Goal: Task Accomplishment & Management: Use online tool/utility

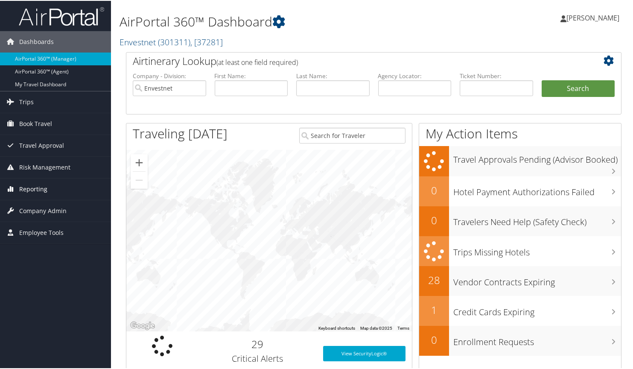
click at [23, 188] on span "Reporting" at bounding box center [33, 188] width 28 height 21
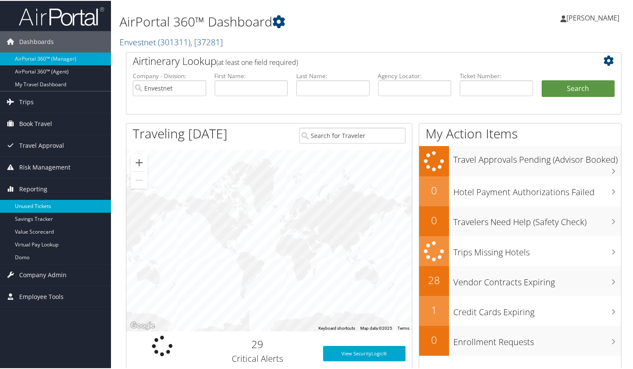
click at [28, 206] on link "Unused Tickets" at bounding box center [55, 205] width 111 height 13
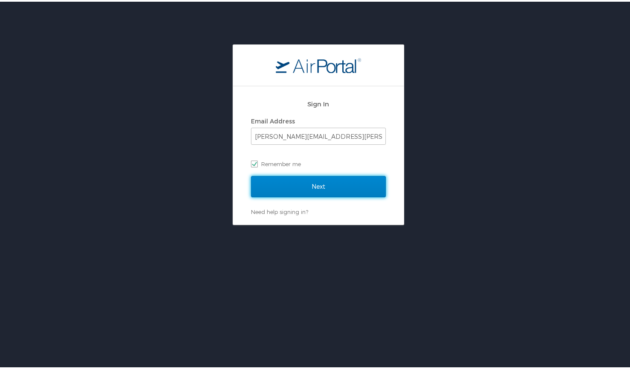
click at [338, 188] on input "Next" at bounding box center [318, 184] width 135 height 21
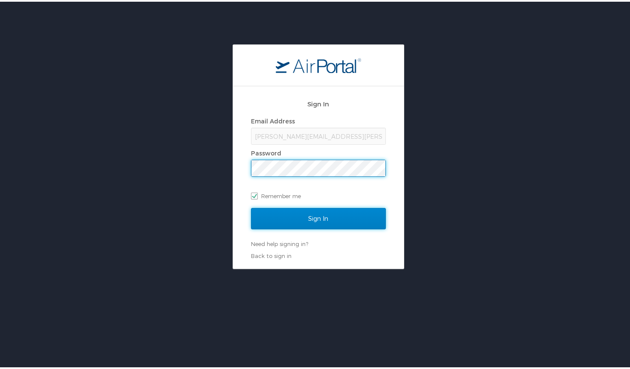
click at [321, 217] on input "Sign In" at bounding box center [318, 216] width 135 height 21
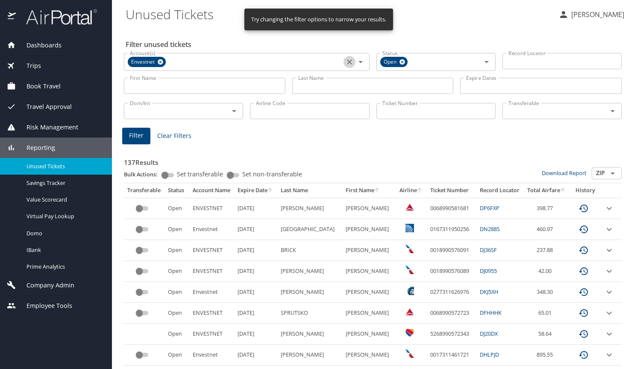
click at [347, 61] on icon "Clear" at bounding box center [349, 61] width 5 height 5
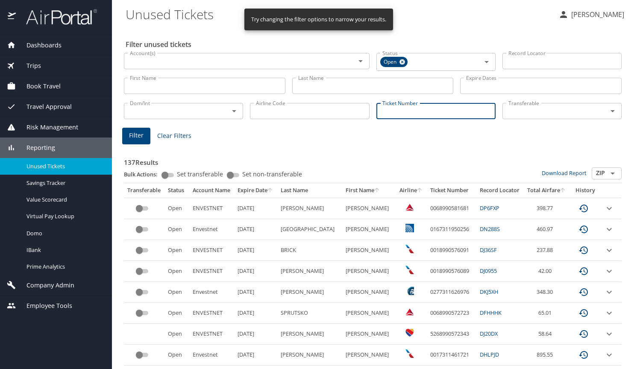
paste input "0017311387991"
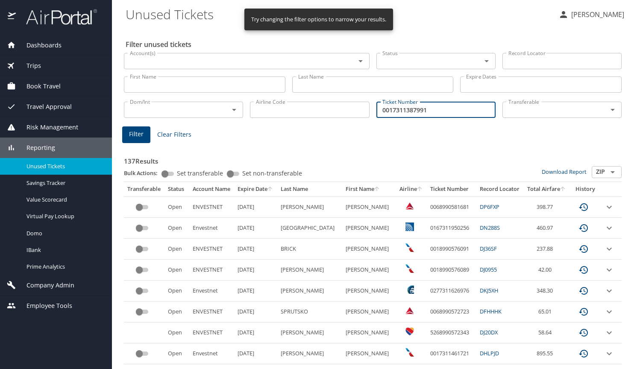
type input "0017311387991"
click at [141, 132] on span "Filter" at bounding box center [136, 134] width 15 height 11
